Goal: Information Seeking & Learning: Check status

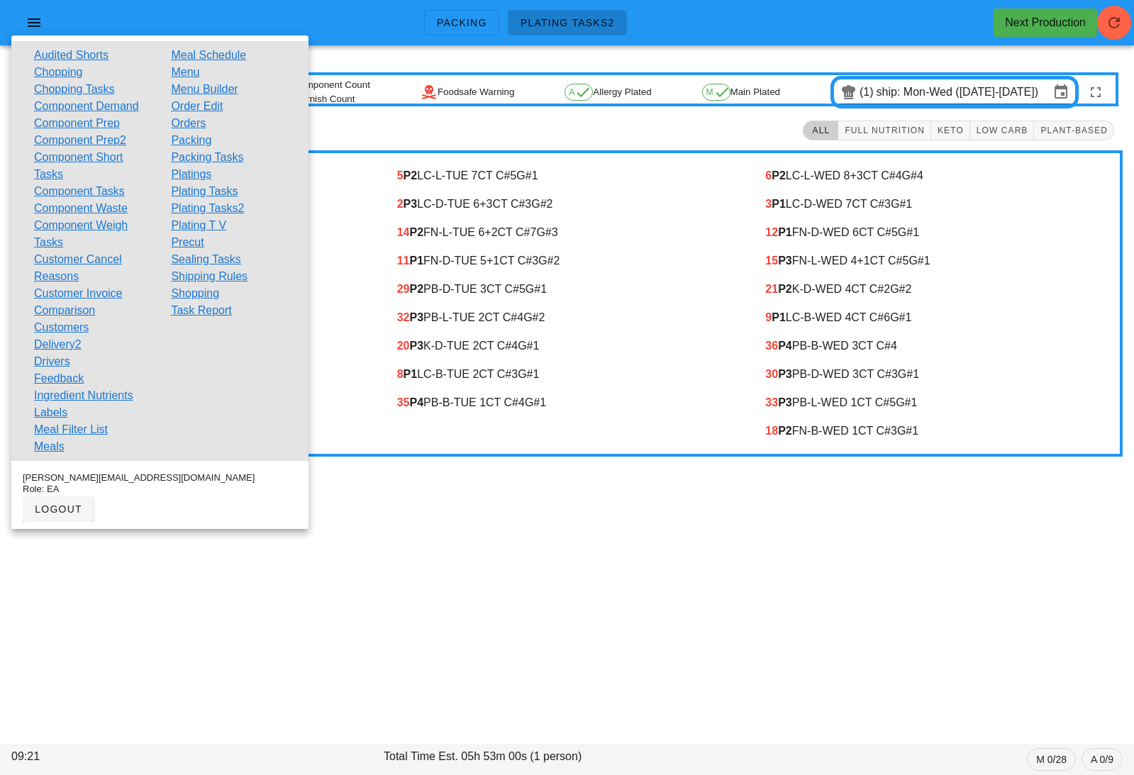
click at [195, 123] on link "Orders" at bounding box center [188, 123] width 35 height 17
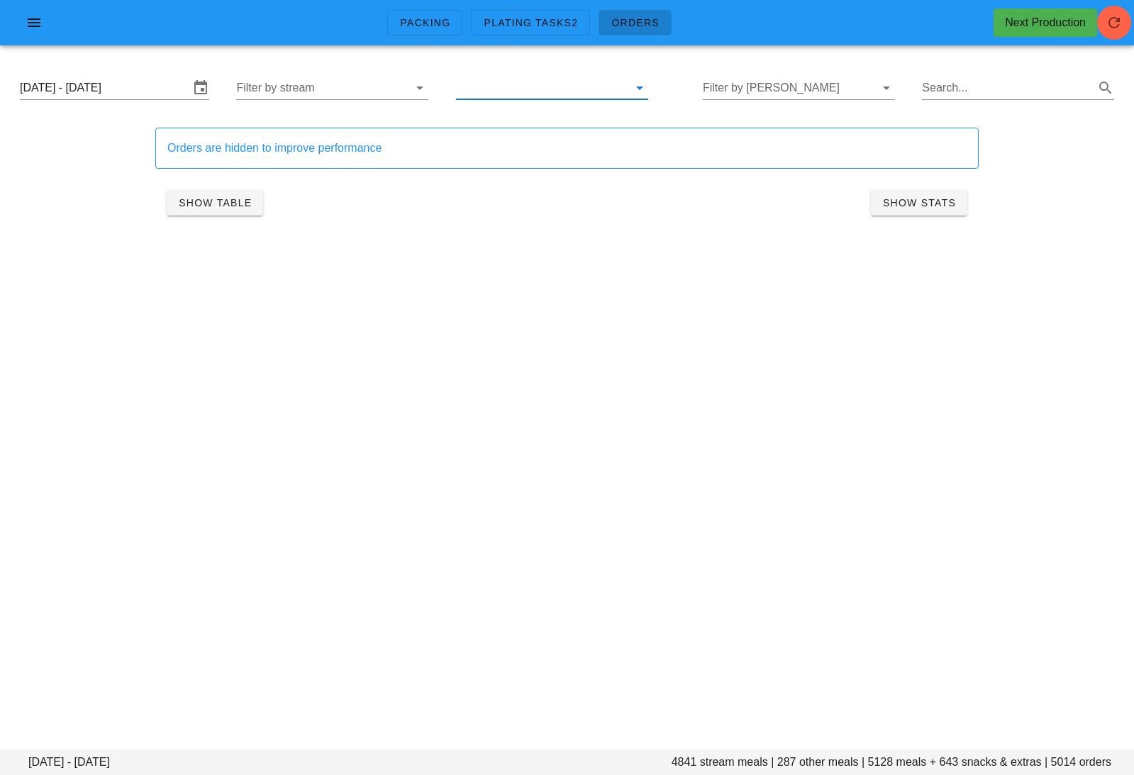
click at [491, 89] on input "text" at bounding box center [540, 88] width 169 height 23
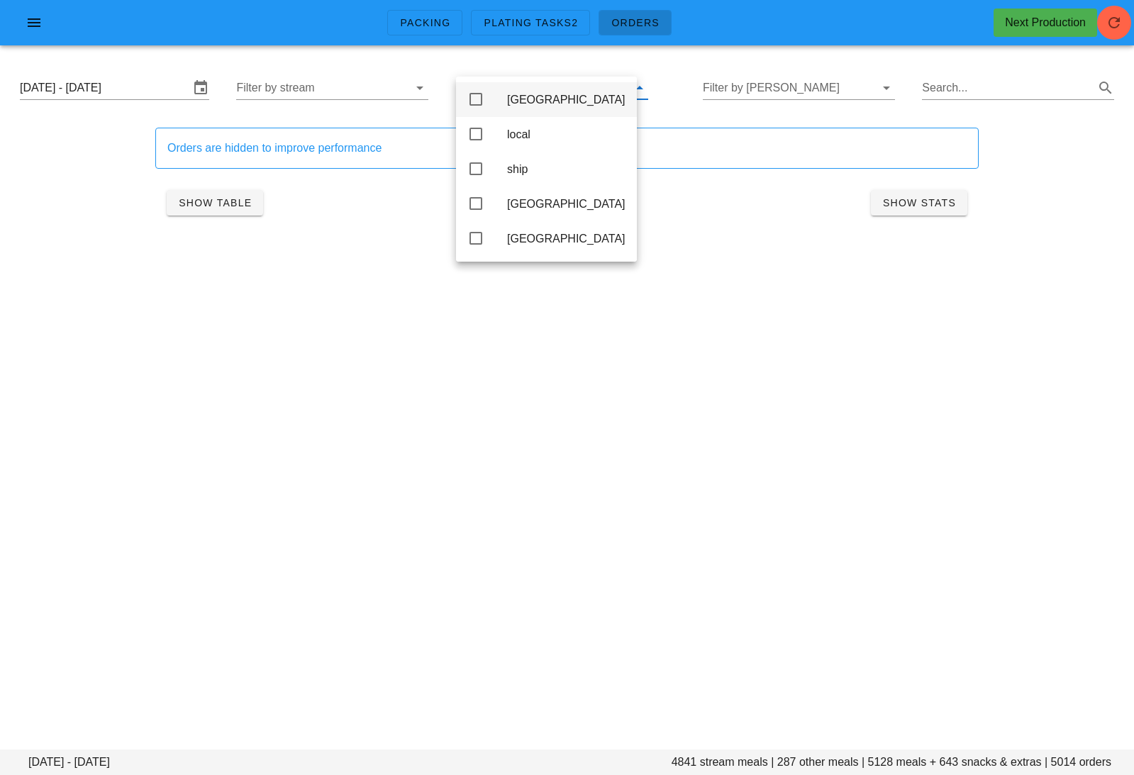
click at [504, 99] on div "[GEOGRAPHIC_DATA]" at bounding box center [546, 99] width 181 height 35
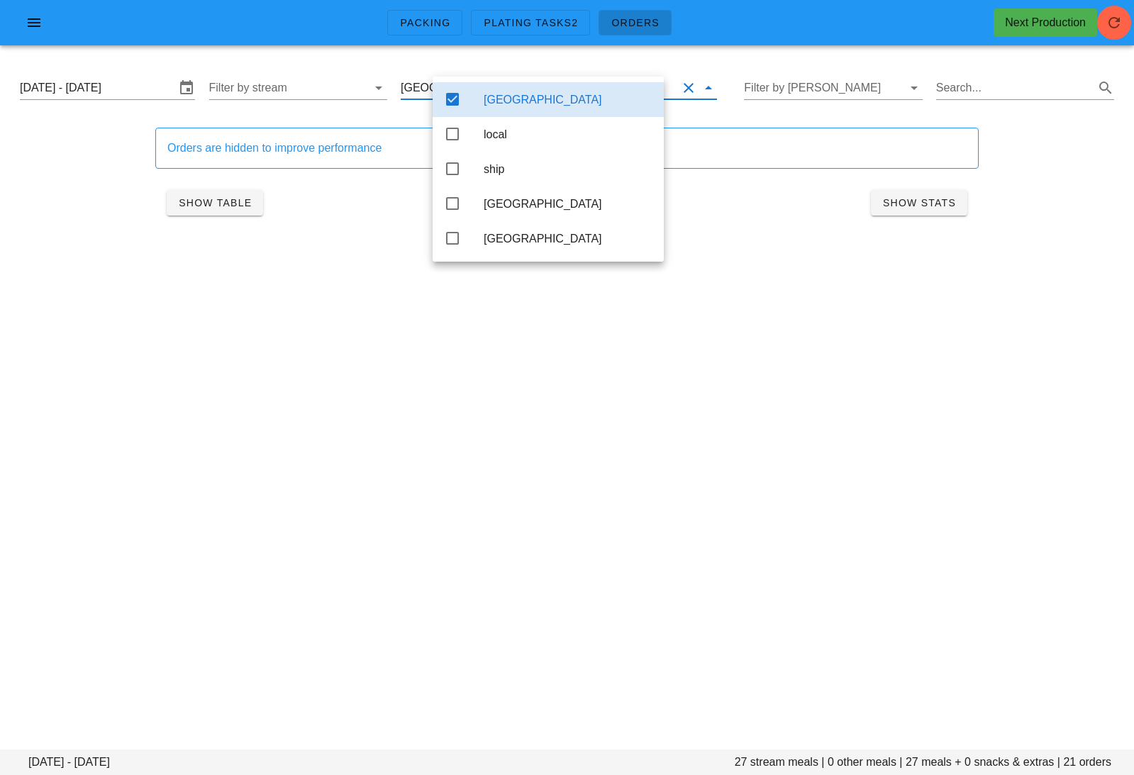
click at [784, 254] on div "Monday October 6 - Wednesday October 8 27 stream meals | 0 other meals | 27 mea…" at bounding box center [567, 165] width 1134 height 217
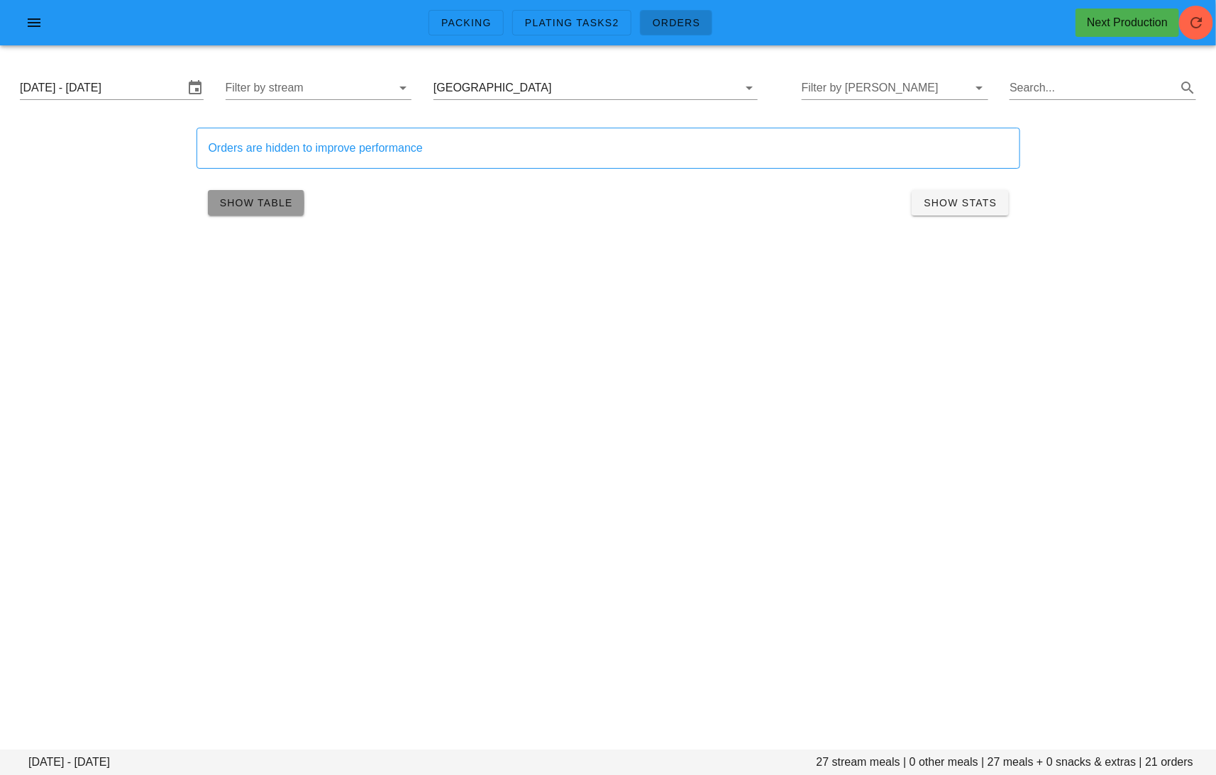
click at [287, 194] on button "Show Table" at bounding box center [256, 203] width 96 height 26
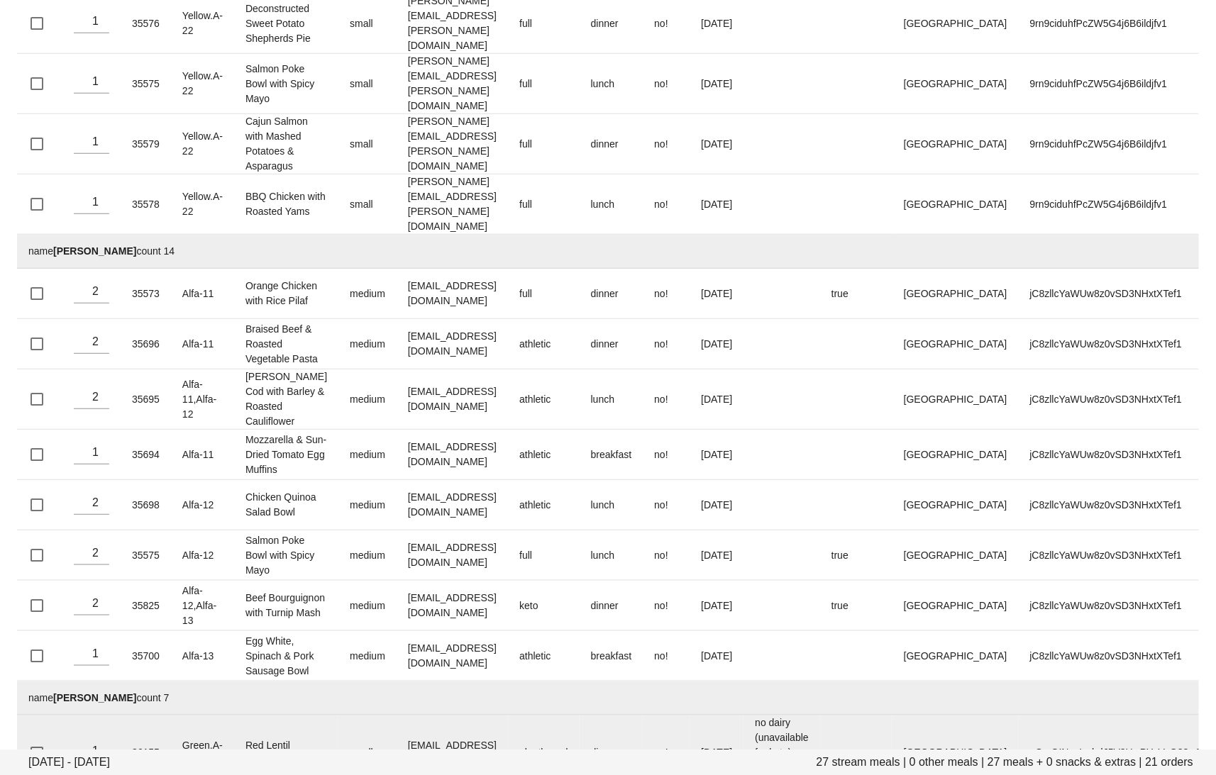
scroll to position [394, 0]
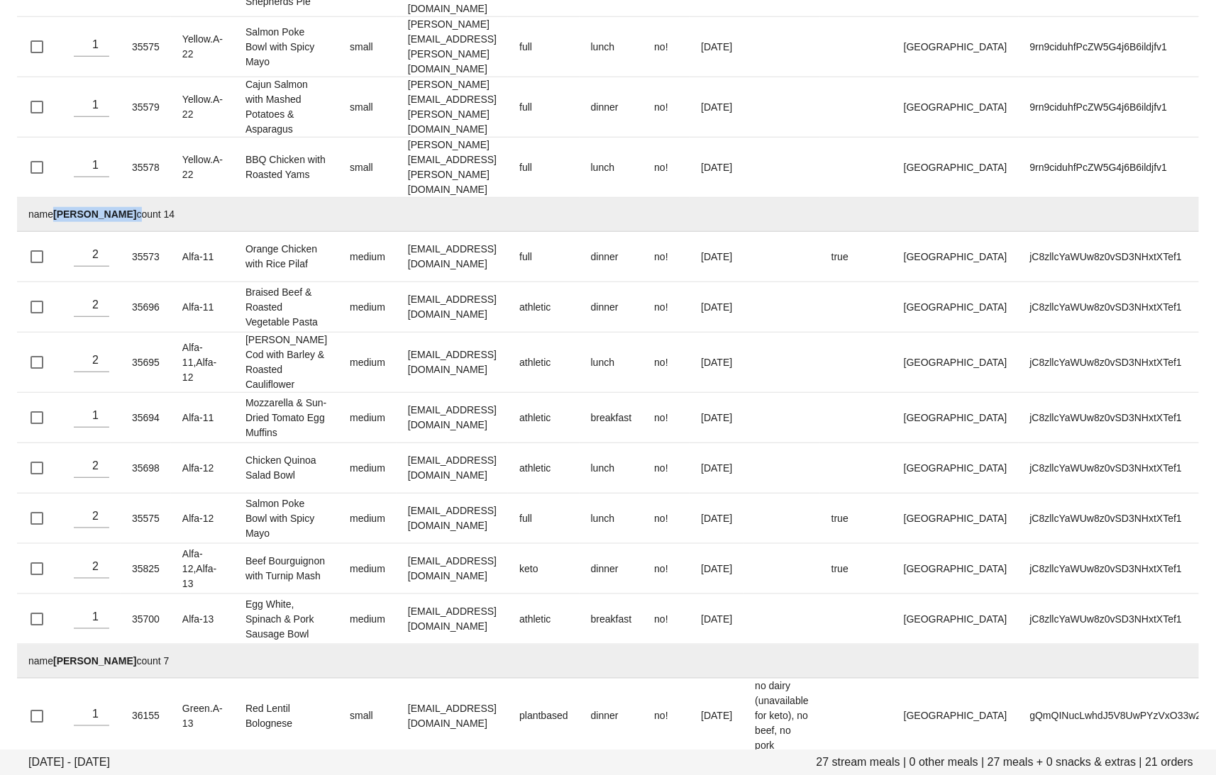
drag, startPoint x: 139, startPoint y: 164, endPoint x: 56, endPoint y: 162, distance: 83.0
click at [56, 198] on td "name Rory Nussbaumer count 14" at bounding box center [615, 215] width 1196 height 34
copy td "Rory Nussbaumer"
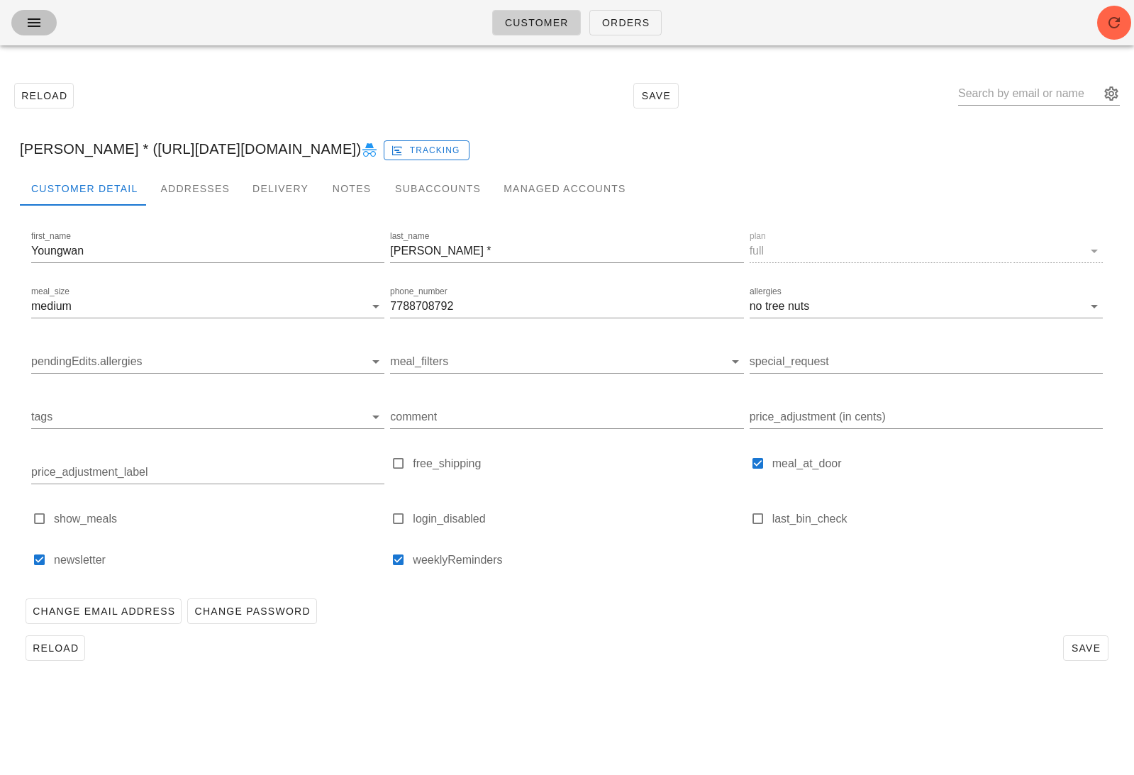
click at [30, 22] on icon "button" at bounding box center [34, 22] width 17 height 17
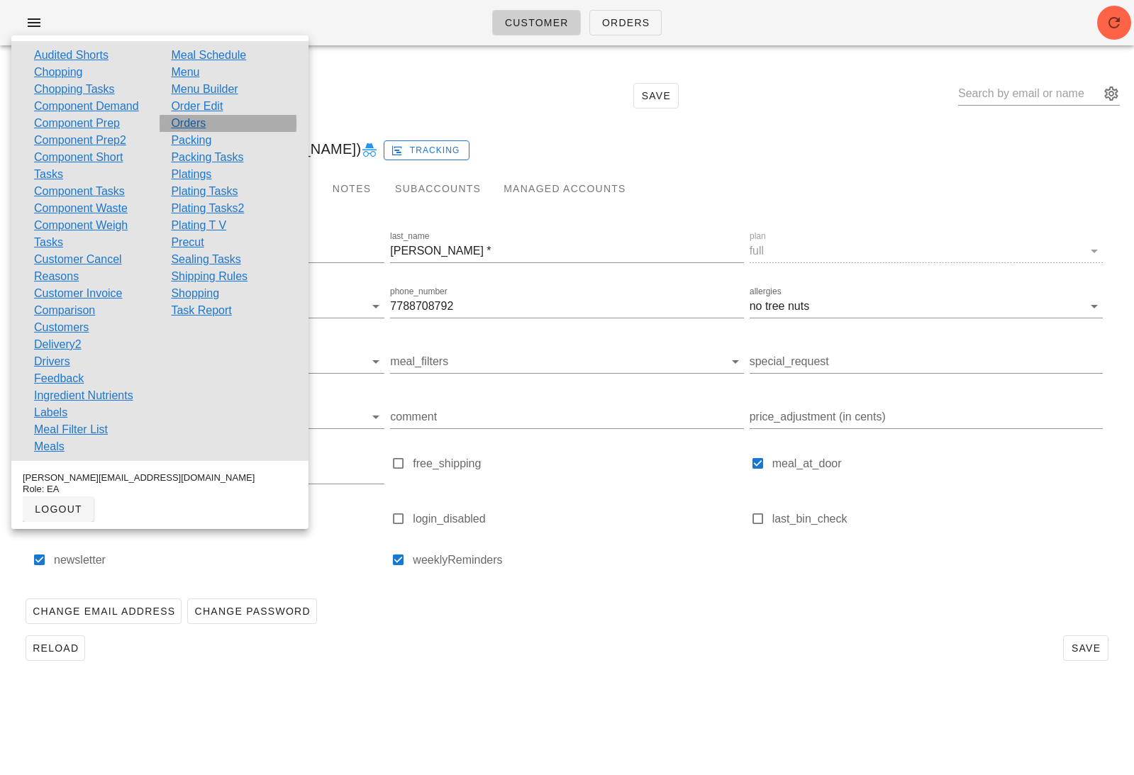
click at [191, 120] on link "Orders" at bounding box center [188, 123] width 35 height 17
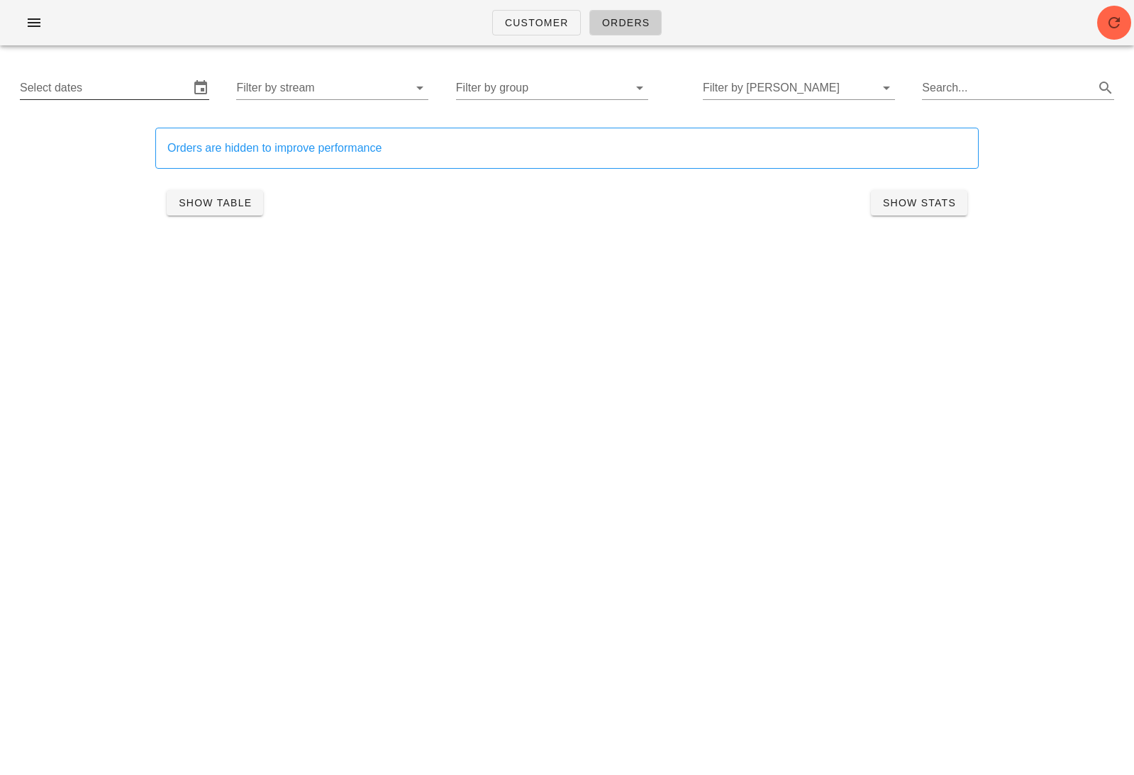
click at [140, 88] on input "Select dates" at bounding box center [104, 88] width 169 height 23
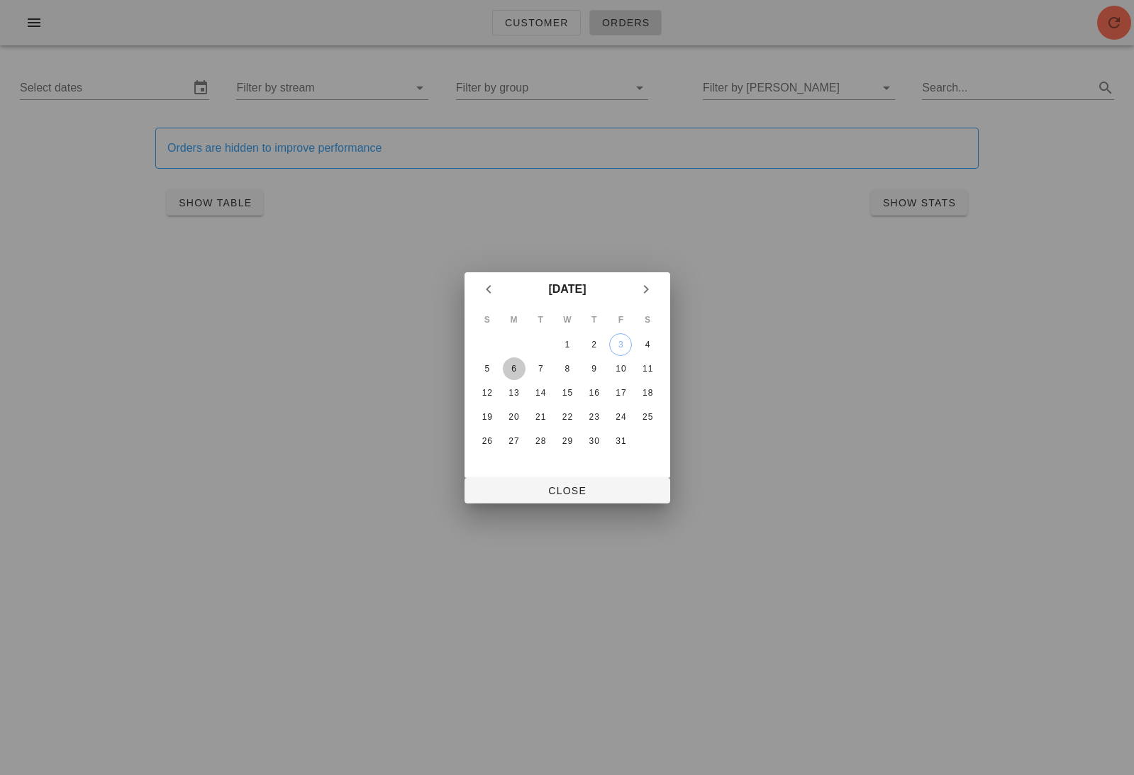
click at [513, 365] on div "6" at bounding box center [513, 369] width 23 height 10
click at [567, 367] on div "8" at bounding box center [566, 369] width 23 height 10
click at [560, 489] on span "Close" at bounding box center [567, 490] width 183 height 11
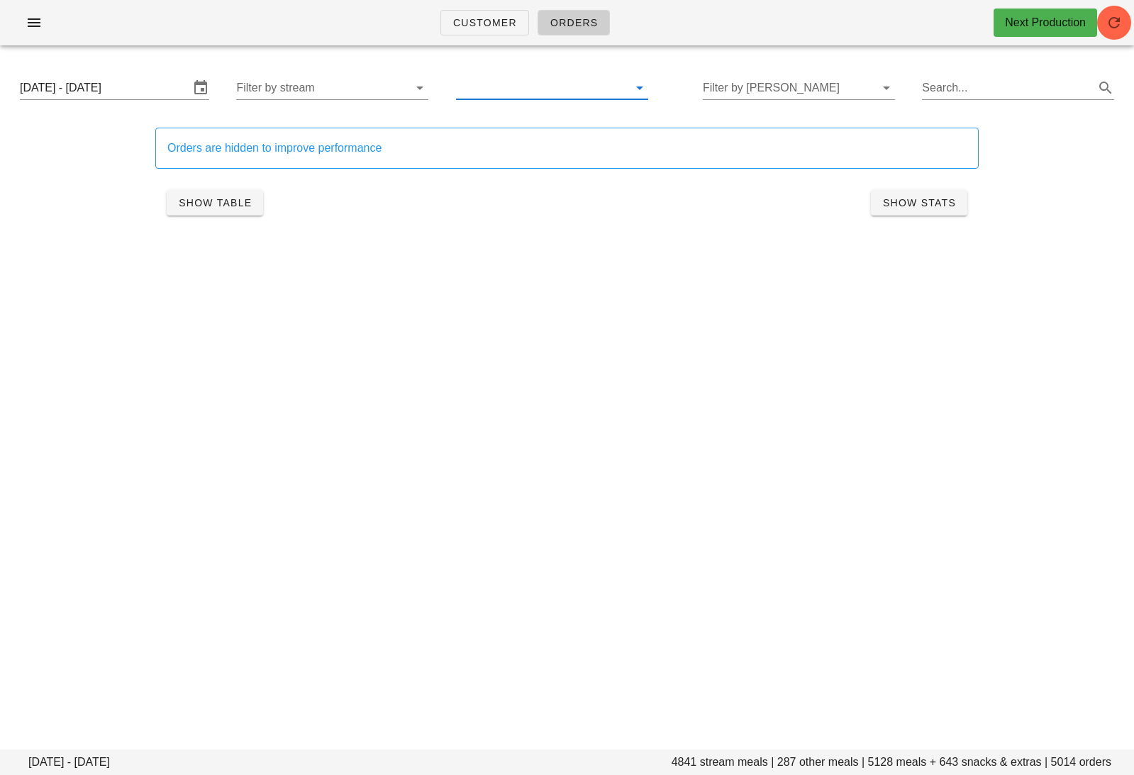
click at [552, 88] on input "text" at bounding box center [540, 88] width 169 height 23
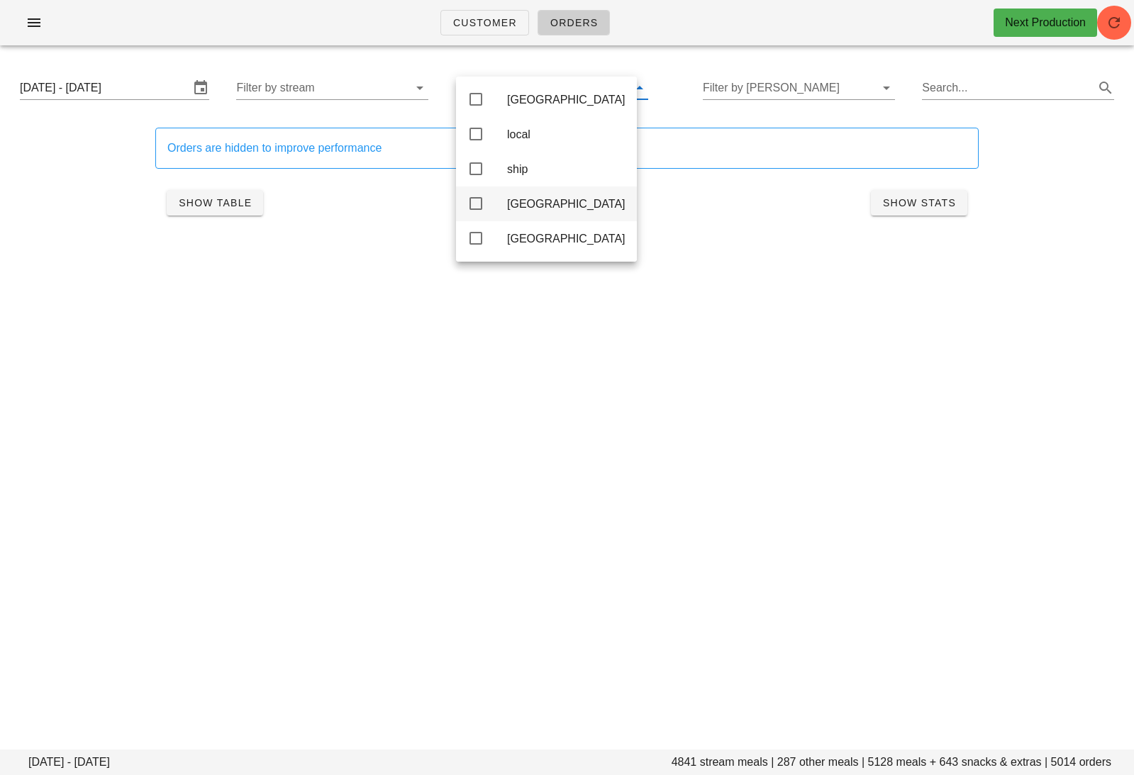
click at [516, 209] on div "[GEOGRAPHIC_DATA]" at bounding box center [566, 203] width 118 height 13
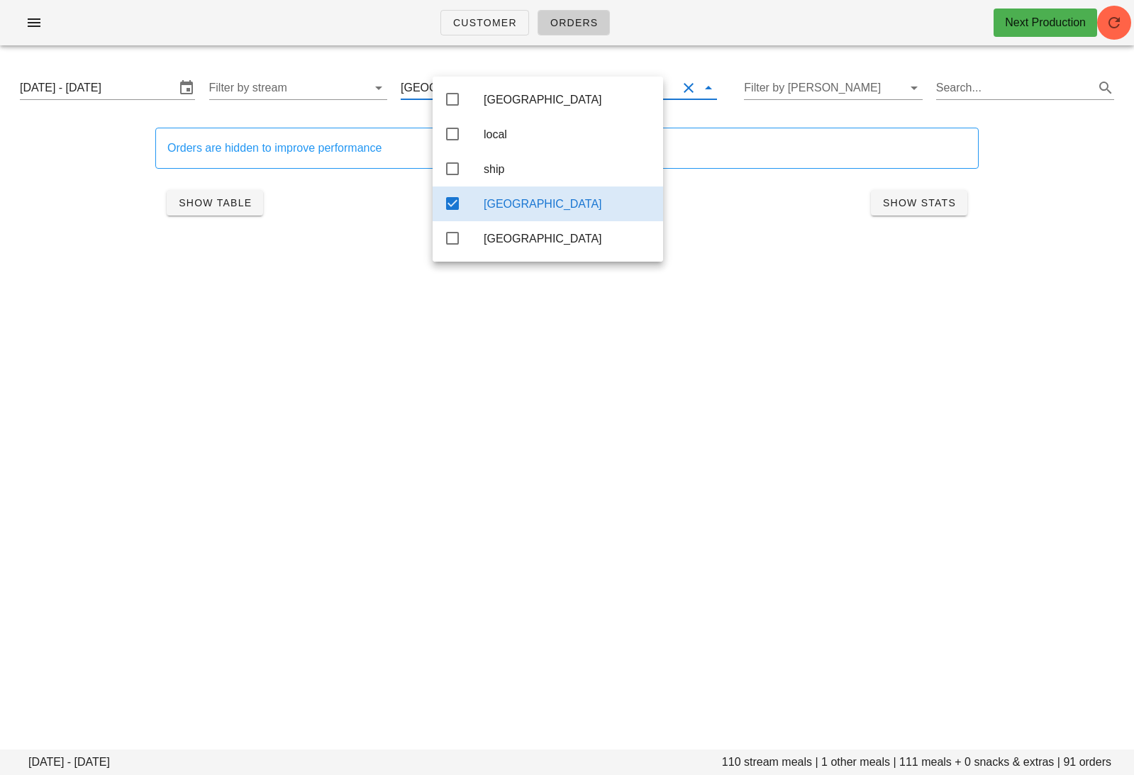
click at [535, 433] on div "Customer Orders Next Production [DATE] - [DATE] 110 stream meals | 1 other meal…" at bounding box center [567, 387] width 1134 height 775
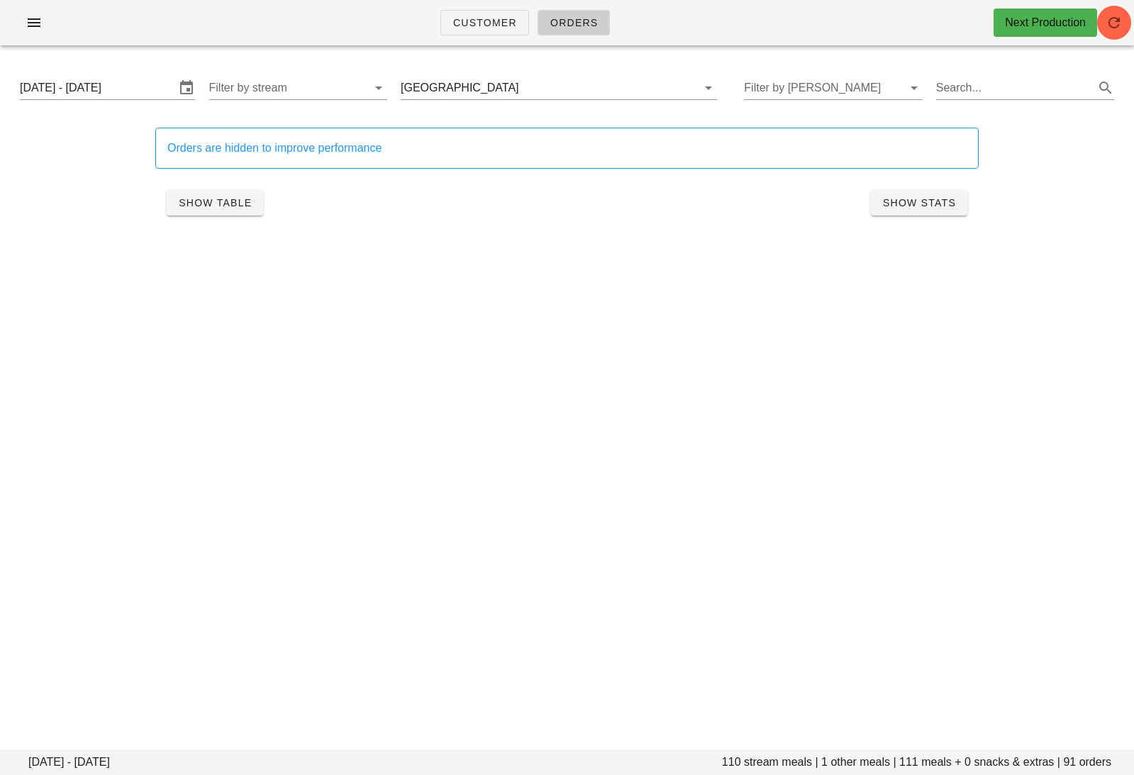
click at [835, 424] on div "Customer Orders Next Production [DATE] - [DATE] 110 stream meals | 1 other meal…" at bounding box center [567, 387] width 1134 height 775
